Goal: Check status: Check status

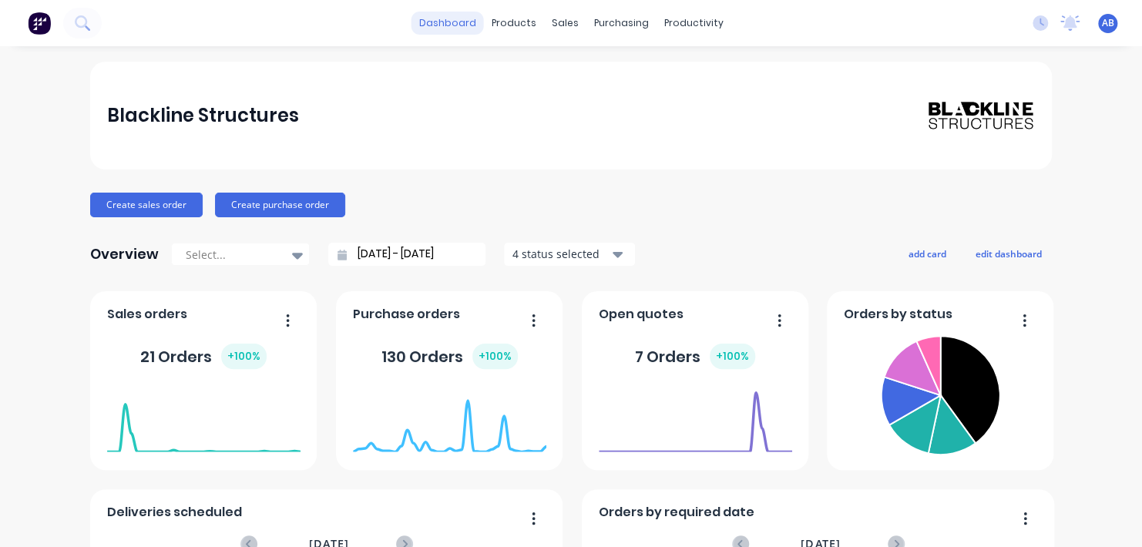
click at [455, 24] on link "dashboard" at bounding box center [447, 23] width 72 height 23
click at [80, 30] on button at bounding box center [82, 23] width 39 height 31
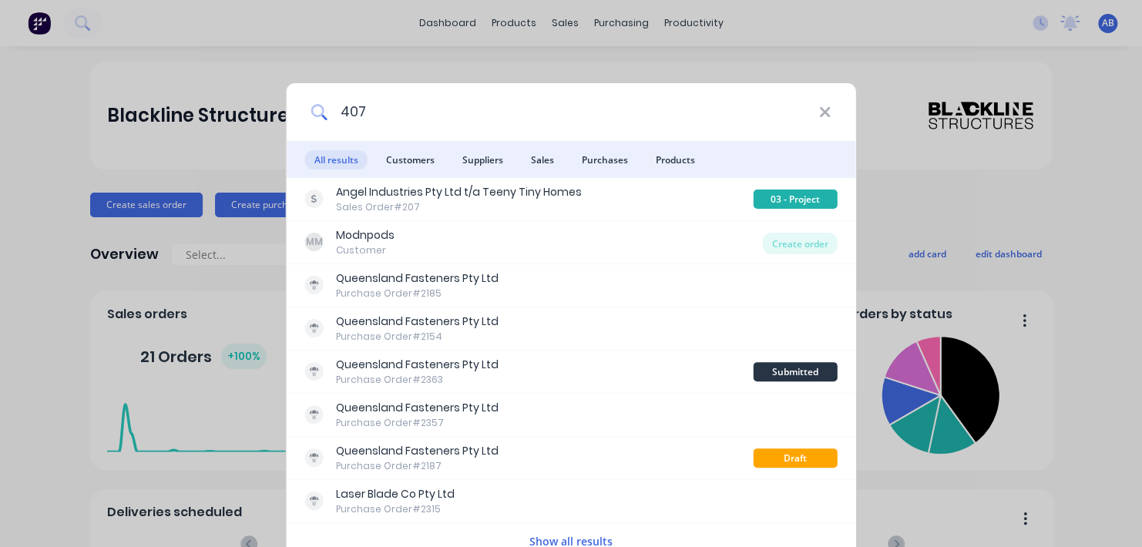
drag, startPoint x: 452, startPoint y: 116, endPoint x: 351, endPoint y: 116, distance: 101.7
click at [351, 116] on input "407" at bounding box center [573, 112] width 491 height 58
type input "4"
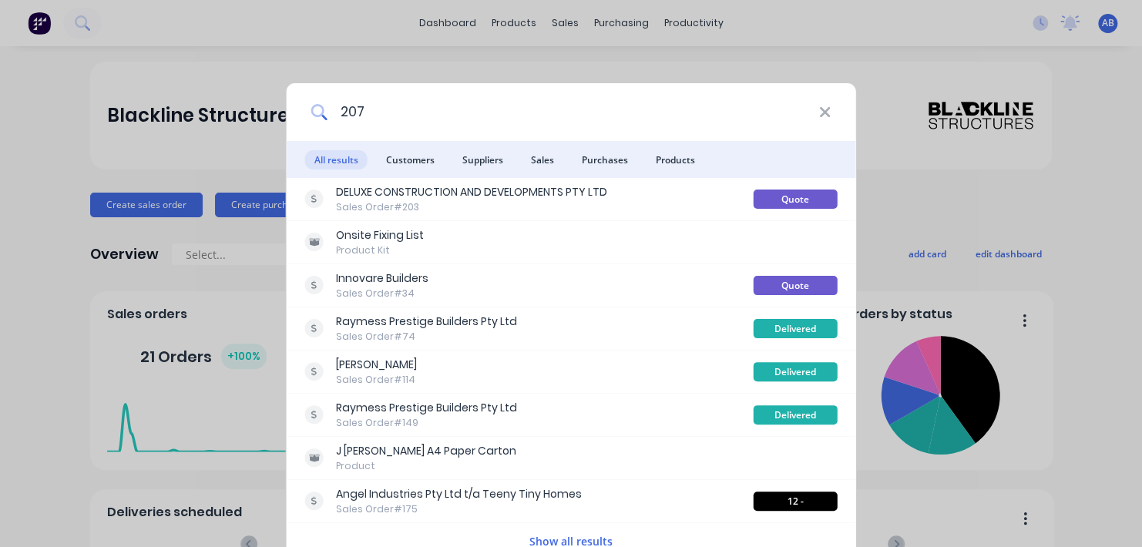
type input "207"
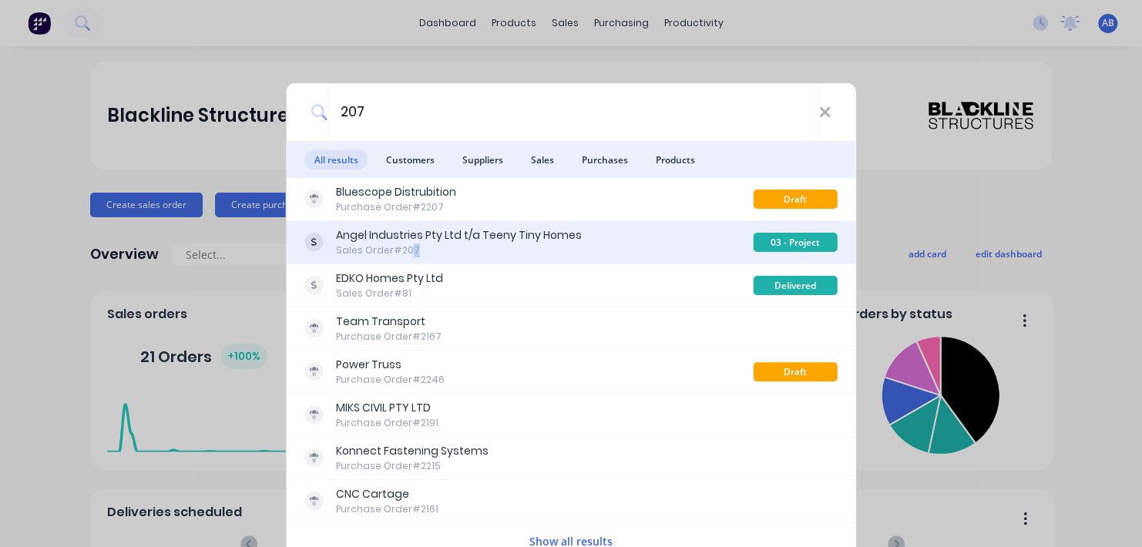
click at [411, 251] on div "Sales Order #207" at bounding box center [459, 251] width 246 height 14
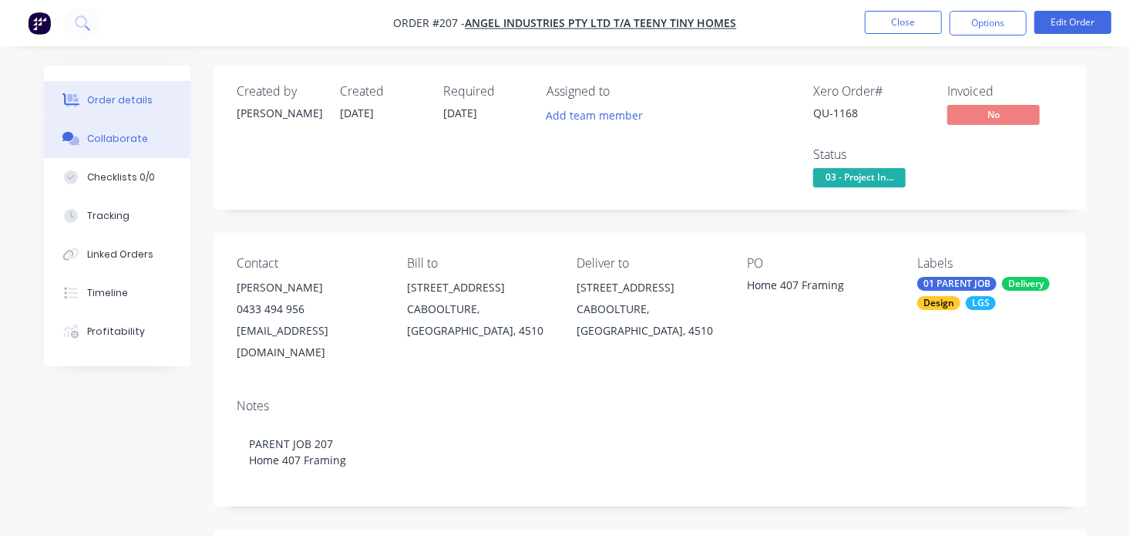
click at [121, 146] on button "Collaborate" at bounding box center [117, 138] width 146 height 39
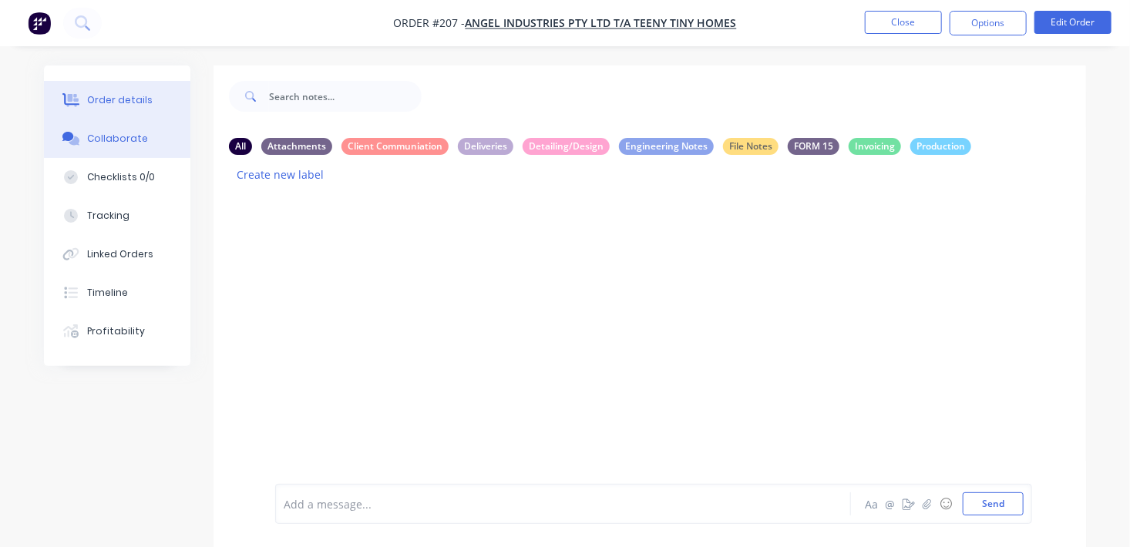
click at [124, 113] on button "Order details" at bounding box center [117, 100] width 146 height 39
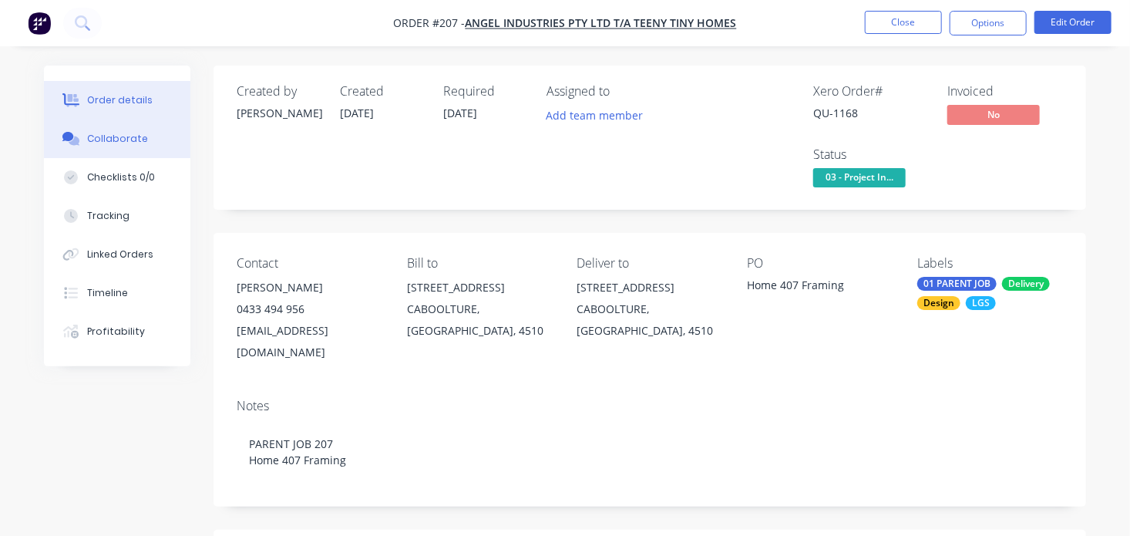
click at [123, 129] on button "Collaborate" at bounding box center [117, 138] width 146 height 39
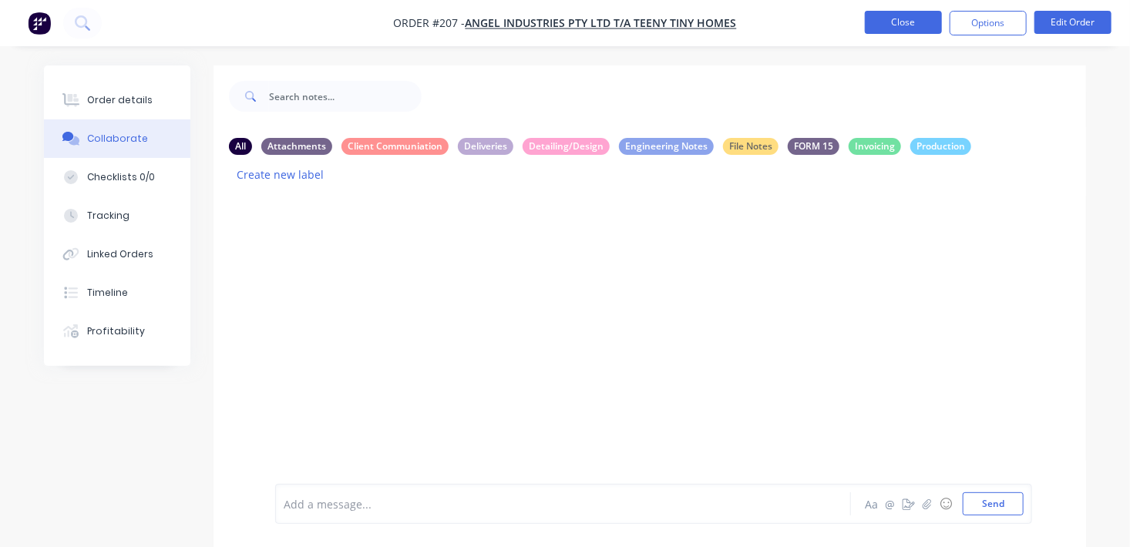
click at [913, 29] on button "Close" at bounding box center [903, 22] width 77 height 23
